Goal: Task Accomplishment & Management: Complete application form

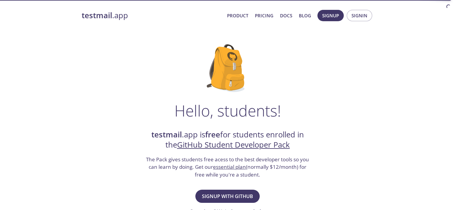
scroll to position [30, 0]
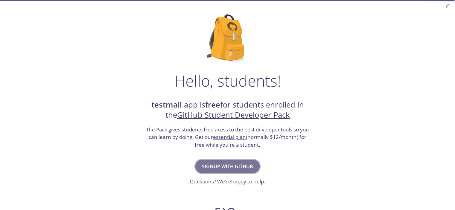
click at [235, 167] on span "Signup with GitHub" at bounding box center [227, 166] width 51 height 8
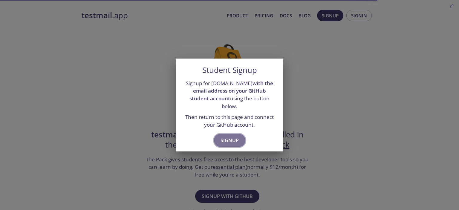
click at [224, 141] on button "Signup" at bounding box center [229, 140] width 31 height 13
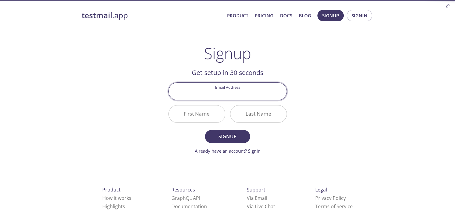
click at [229, 91] on input "Email Address" at bounding box center [228, 91] width 118 height 17
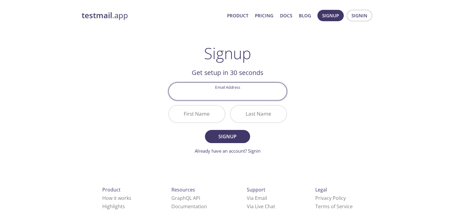
type input "[EMAIL_ADDRESS][DOMAIN_NAME]"
click at [194, 118] on input "First Name" at bounding box center [197, 114] width 56 height 17
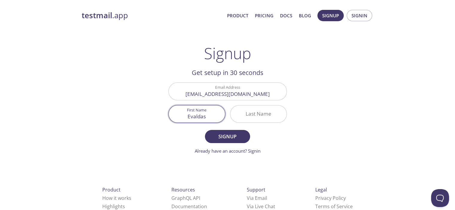
type input "Evaldas"
click at [266, 112] on input "Last Name" at bounding box center [258, 114] width 56 height 17
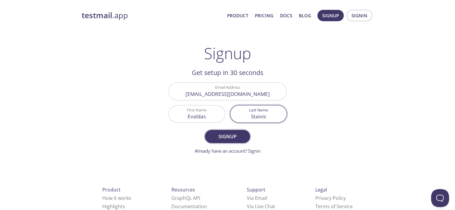
type input "Staivis"
click at [214, 130] on button "Signup" at bounding box center [227, 136] width 45 height 13
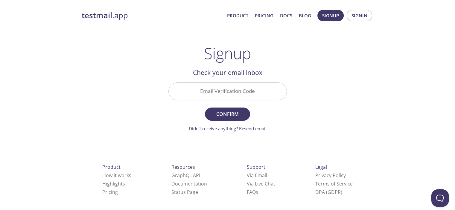
click at [217, 83] on div at bounding box center [227, 92] width 118 height 18
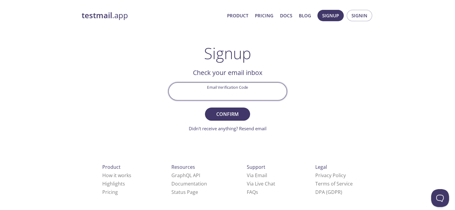
paste input "WNR8DMW"
type input "WNR8DMW"
click at [230, 116] on span "Confirm" at bounding box center [227, 114] width 32 height 8
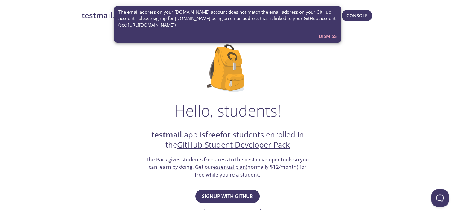
drag, startPoint x: 328, startPoint y: 38, endPoint x: 326, endPoint y: 42, distance: 3.8
click at [326, 42] on button "Dismiss" at bounding box center [327, 35] width 22 height 11
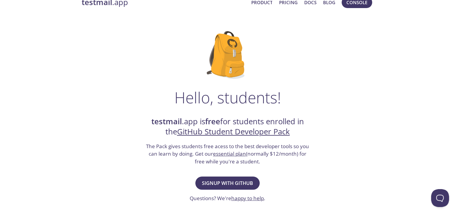
scroll to position [0, 0]
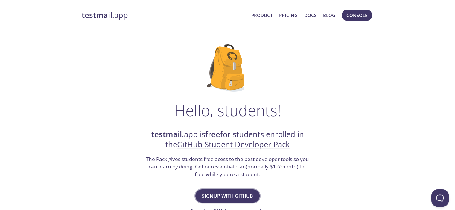
click at [229, 201] on button "Signup with GitHub" at bounding box center [227, 196] width 64 height 13
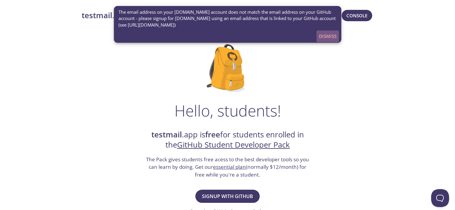
click at [327, 37] on span "Dismiss" at bounding box center [328, 36] width 18 height 8
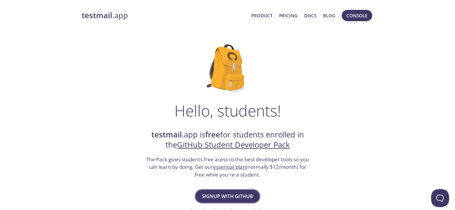
click at [231, 198] on span "Signup with GitHub" at bounding box center [227, 196] width 51 height 8
click at [236, 193] on span "Signup with GitHub" at bounding box center [227, 196] width 51 height 8
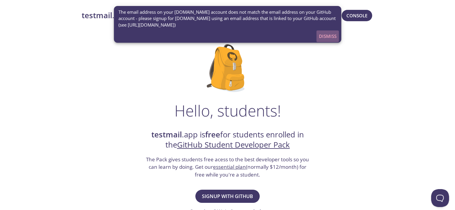
click at [323, 36] on span "Dismiss" at bounding box center [328, 36] width 18 height 8
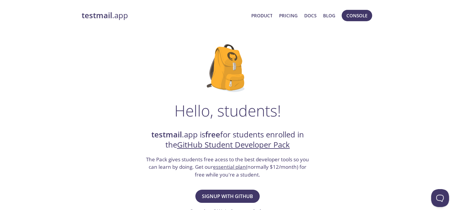
click at [87, 17] on strong "testmail" at bounding box center [97, 15] width 30 height 10
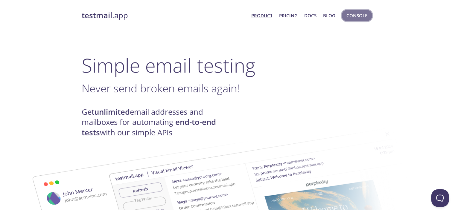
click at [352, 17] on span "Console" at bounding box center [356, 16] width 21 height 8
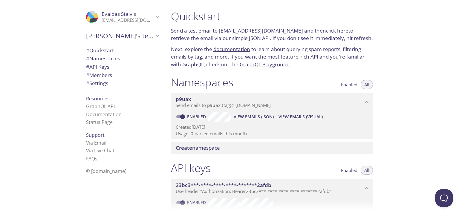
click at [100, 39] on span "Evaldas's team" at bounding box center [120, 36] width 68 height 8
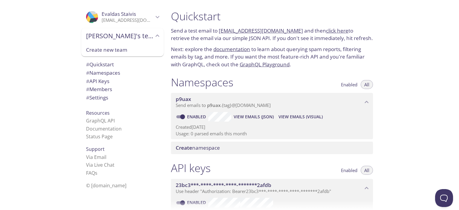
click at [100, 39] on span "Evaldas's team" at bounding box center [120, 36] width 68 height 8
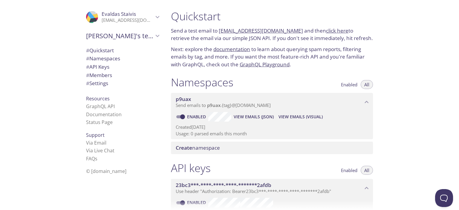
click at [109, 26] on div ".cls-1 { fill: #6d5ca8; } .cls-2 { fill: #3fc191; } .cls-3 { fill: #3b4752; } .…" at bounding box center [122, 17] width 83 height 20
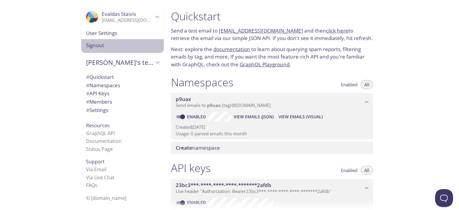
click at [102, 45] on span "Signout" at bounding box center [122, 46] width 73 height 8
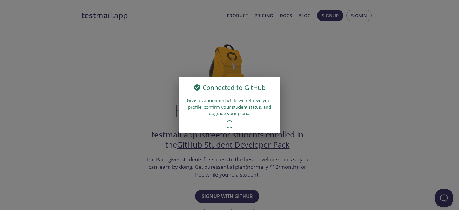
click at [307, 46] on div "Connected to GitHub Give us a moment while we retrieve your profile, confirm yo…" at bounding box center [229, 105] width 459 height 210
click at [290, 54] on div "Connected to GitHub Give us a moment while we retrieve your profile, confirm yo…" at bounding box center [229, 105] width 459 height 210
click at [345, 18] on div "Connected to GitHub Give us a moment while we retrieve your profile, confirm yo…" at bounding box center [229, 105] width 459 height 210
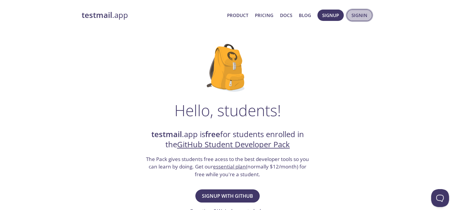
click at [358, 18] on span "Signin" at bounding box center [359, 15] width 16 height 8
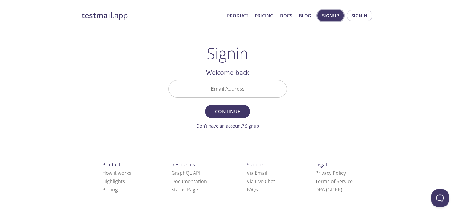
click at [329, 17] on span "Signup" at bounding box center [330, 16] width 17 height 8
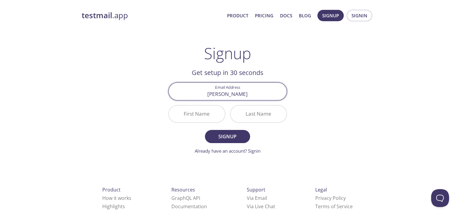
type input "merasworkshere@gmail.com"
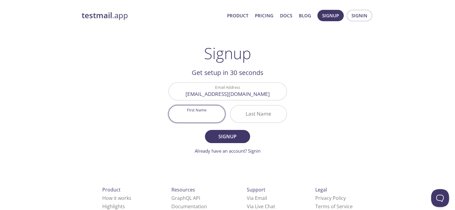
click at [201, 115] on input "First Name" at bounding box center [197, 114] width 56 height 17
type input "Meras"
click at [266, 117] on input "Last Name" at bounding box center [258, 114] width 56 height 17
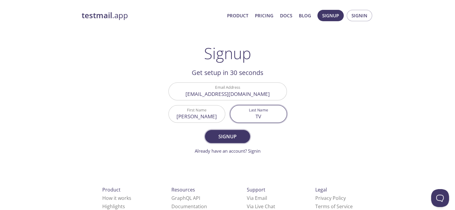
type input "TV"
click at [225, 141] on button "Signup" at bounding box center [227, 136] width 45 height 13
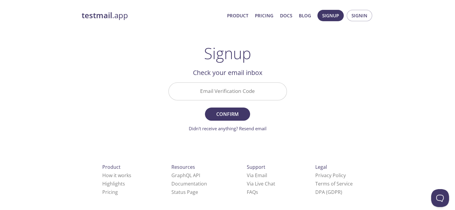
click at [224, 91] on input "Email Verification Code" at bounding box center [228, 91] width 118 height 17
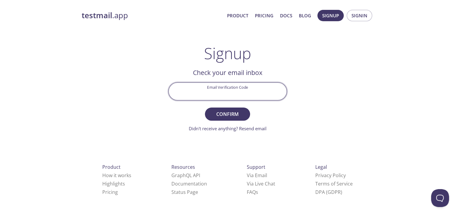
paste input "D98KPAQ"
type input "D98KPAQ"
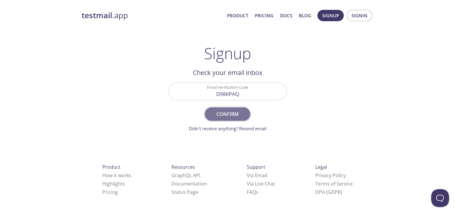
click at [227, 115] on span "Confirm" at bounding box center [227, 114] width 32 height 8
